Goal: Use online tool/utility: Utilize a website feature to perform a specific function

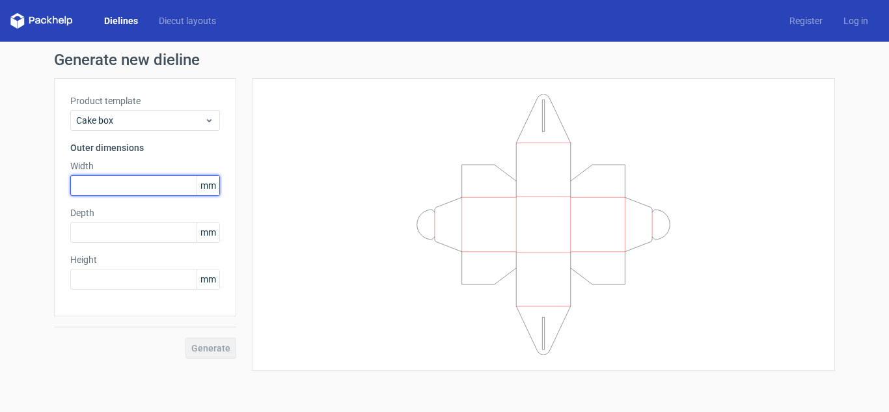
click at [131, 184] on input "text" at bounding box center [145, 185] width 150 height 21
click at [125, 187] on input "text" at bounding box center [145, 185] width 150 height 21
type input "6"
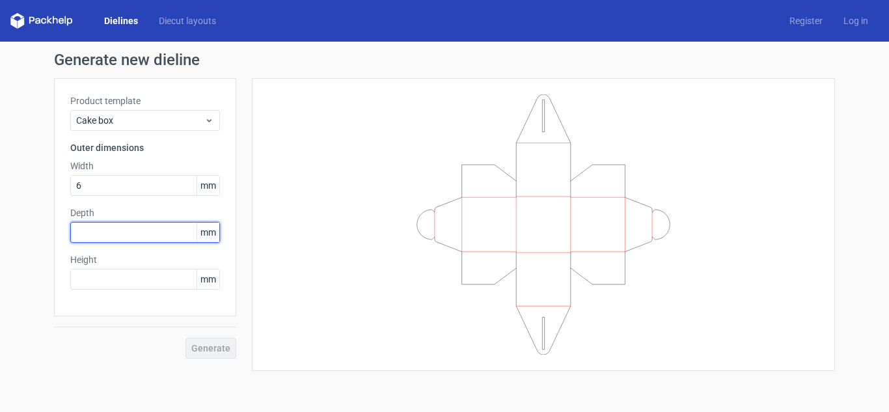
click at [132, 222] on div "Product template Cake box Outer dimensions Width 6 mm Depth mm Height mm" at bounding box center [145, 197] width 182 height 238
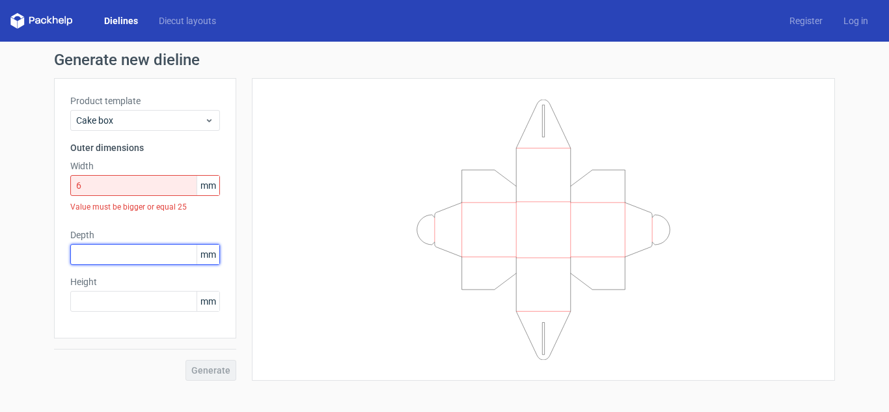
click at [136, 249] on input "text" at bounding box center [145, 254] width 150 height 21
type input "6"
click at [209, 187] on span "mm" at bounding box center [208, 186] width 23 height 20
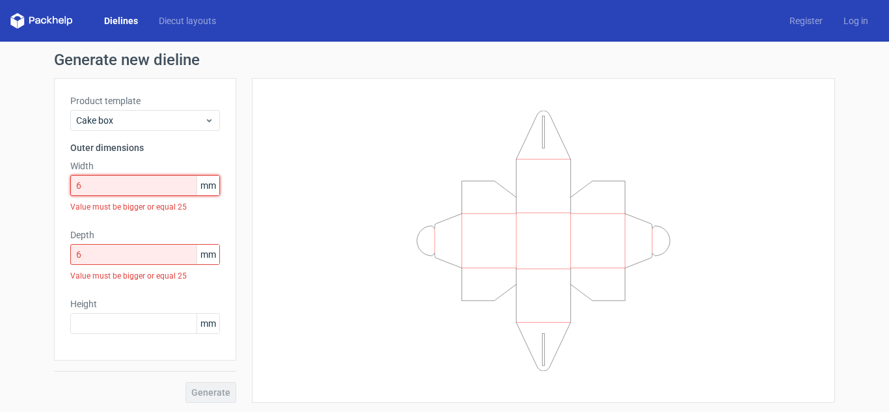
click at [120, 175] on input "6" at bounding box center [145, 185] width 150 height 21
click at [115, 187] on input "6" at bounding box center [145, 185] width 150 height 21
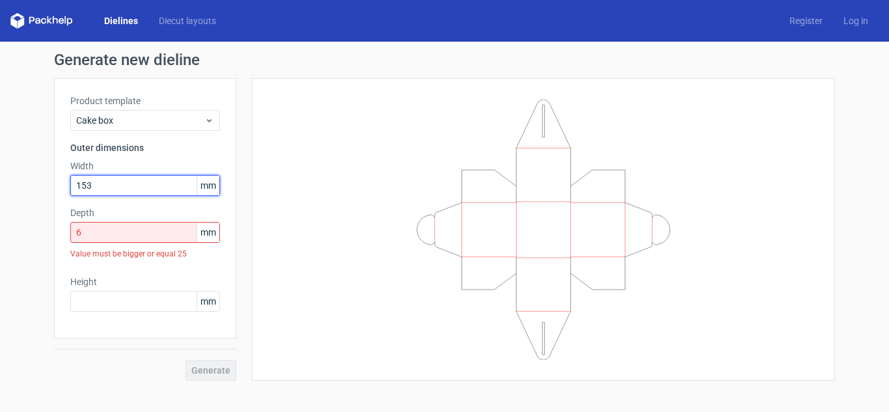
type input "153"
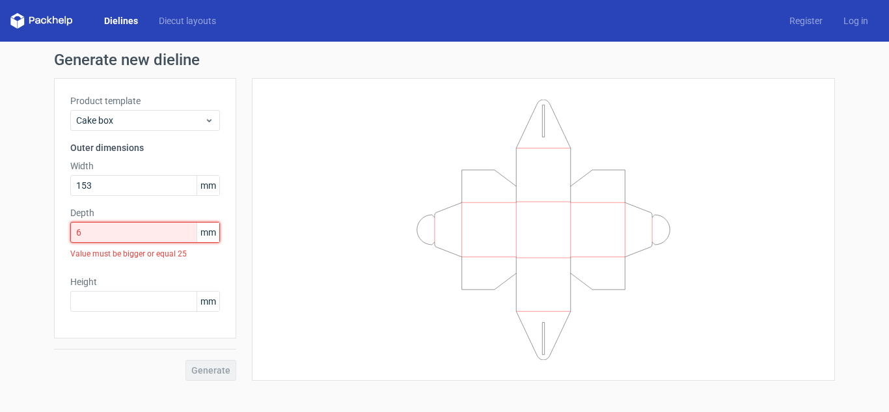
click at [126, 226] on input "6" at bounding box center [145, 232] width 150 height 21
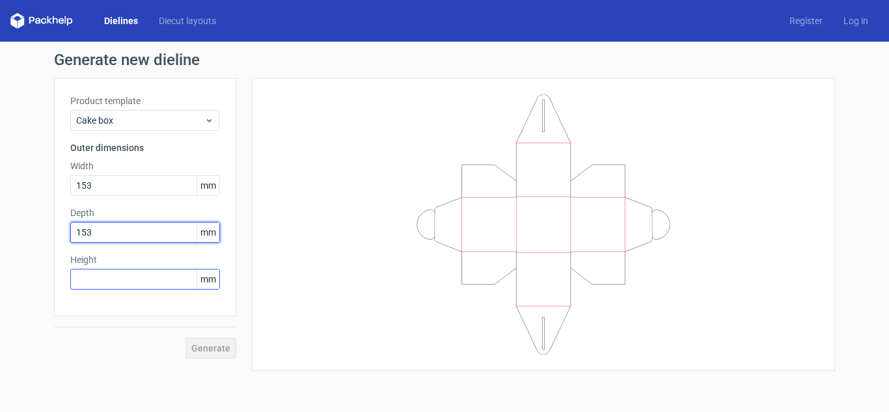
type input "153"
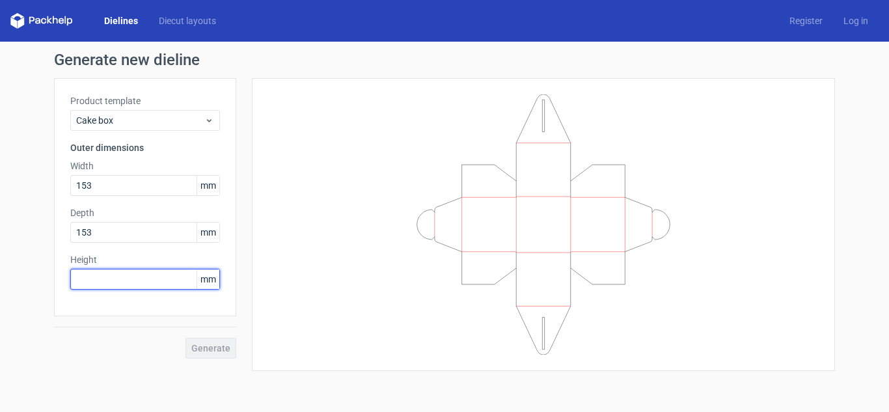
click at [152, 273] on input "text" at bounding box center [145, 279] width 150 height 21
click at [152, 274] on input "text" at bounding box center [145, 279] width 150 height 21
type input "153"
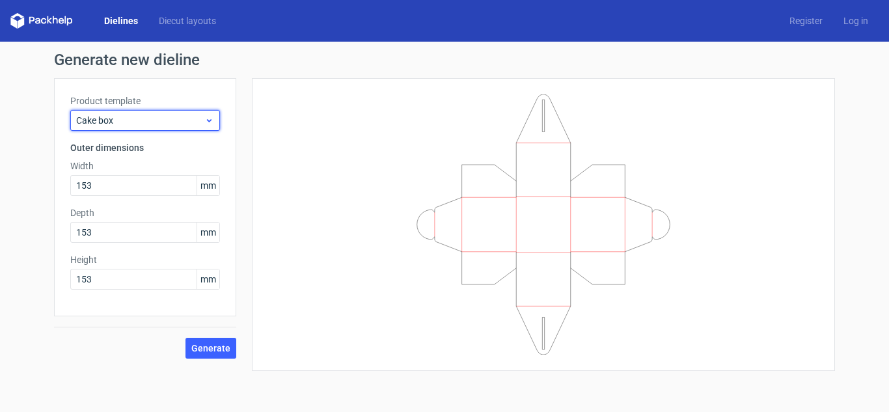
click at [190, 120] on span "Cake box" at bounding box center [140, 120] width 128 height 13
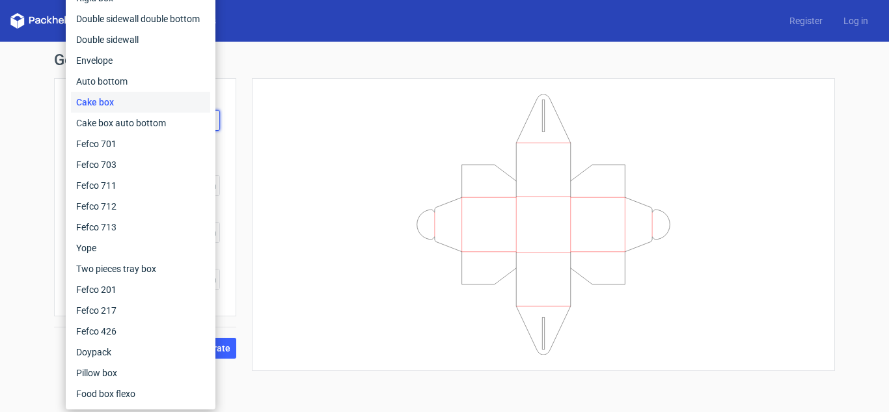
click at [277, 98] on div at bounding box center [543, 224] width 551 height 260
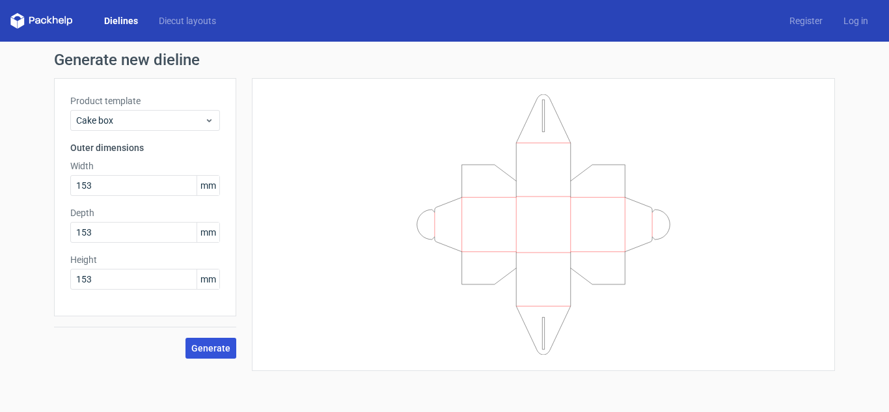
click at [214, 345] on span "Generate" at bounding box center [210, 348] width 39 height 9
